Goal: Obtain resource: Download file/media

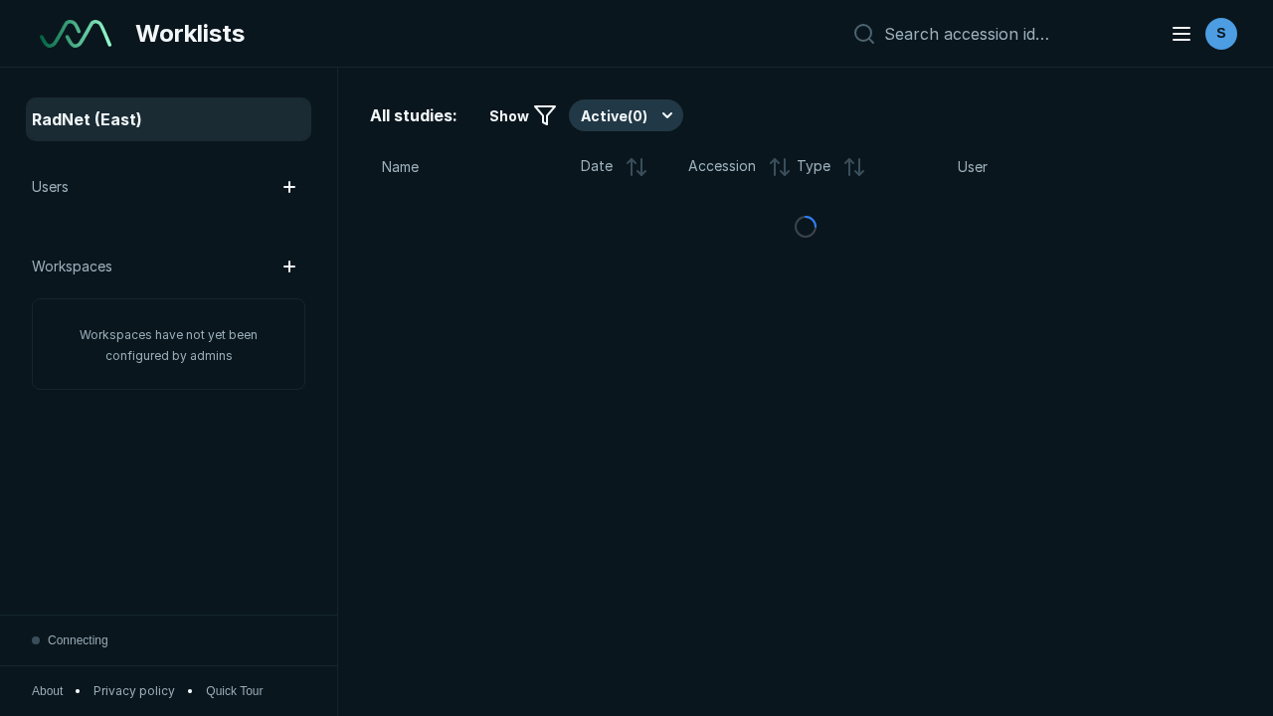
scroll to position [5433, 8287]
